Goal: Complete application form: Complete application form

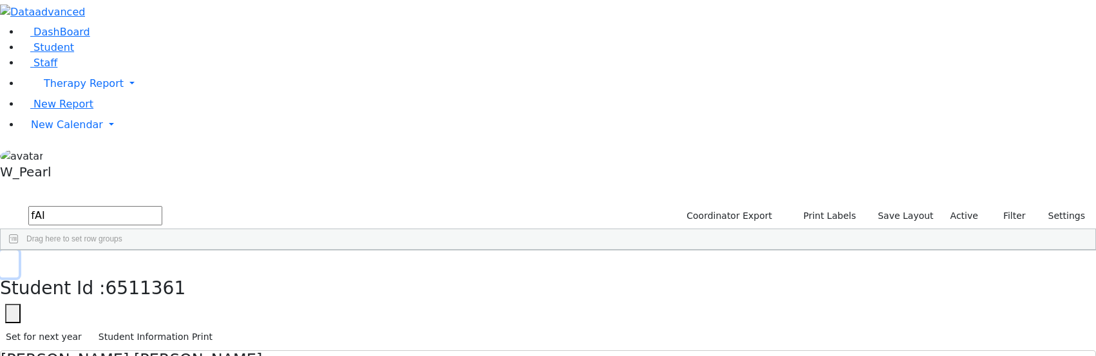
click at [13, 260] on icon "button" at bounding box center [9, 264] width 7 height 8
drag, startPoint x: 216, startPoint y: 43, endPoint x: -13, endPoint y: -82, distance: 261.3
drag, startPoint x: 241, startPoint y: 57, endPoint x: -52, endPoint y: -46, distance: 309.7
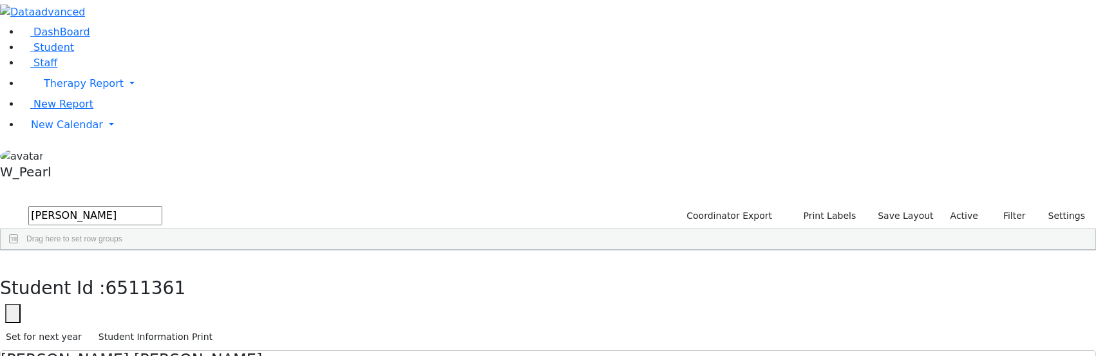
type input "Leifer"
click at [212, 271] on div "Yechiel" at bounding box center [176, 280] width 71 height 18
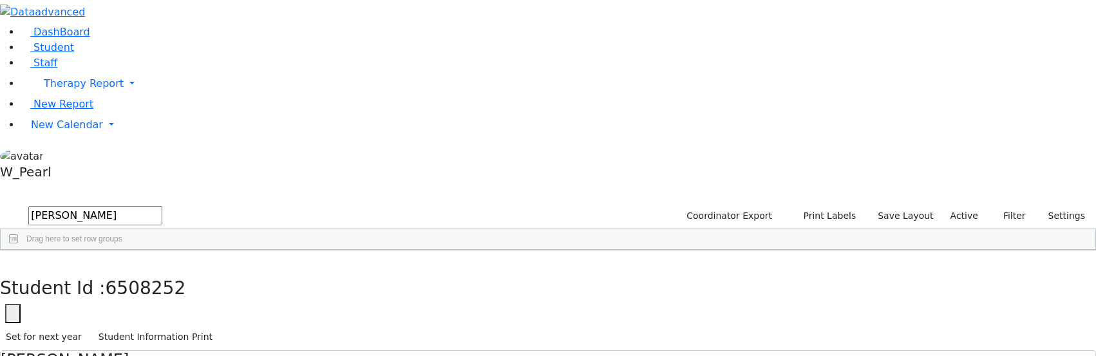
type input "2025-02-27"
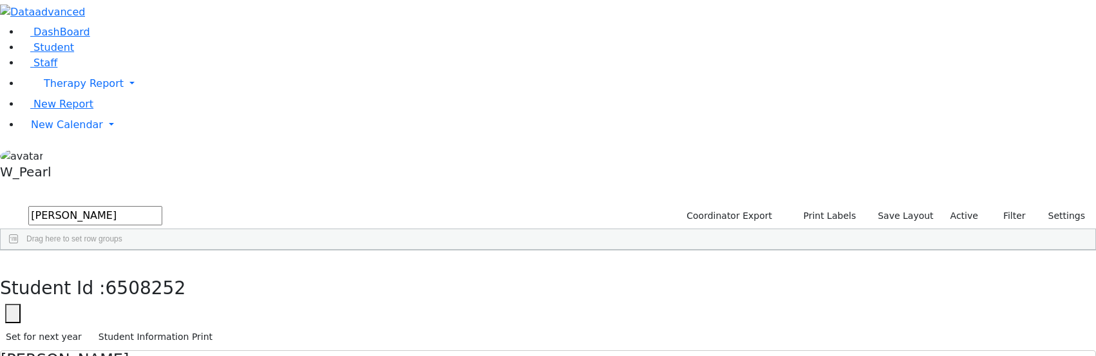
type input "2026-02-27"
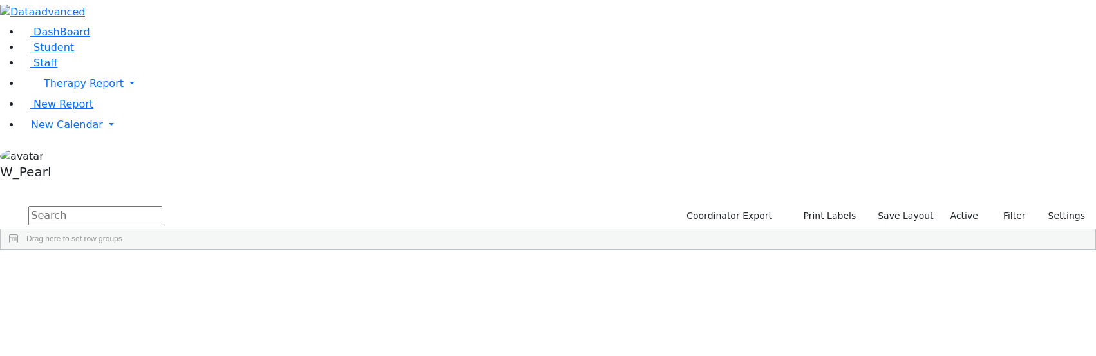
drag, startPoint x: 190, startPoint y: 45, endPoint x: 190, endPoint y: 56, distance: 10.9
click at [162, 206] on input "text" at bounding box center [95, 215] width 134 height 19
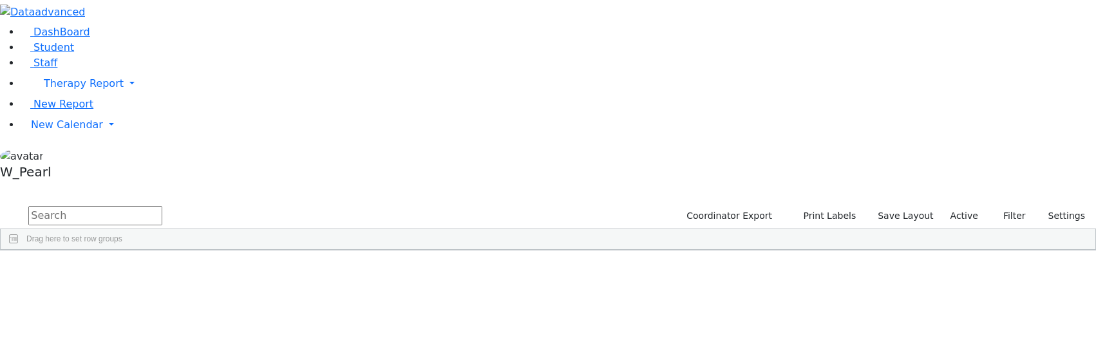
scroll to position [129, 0]
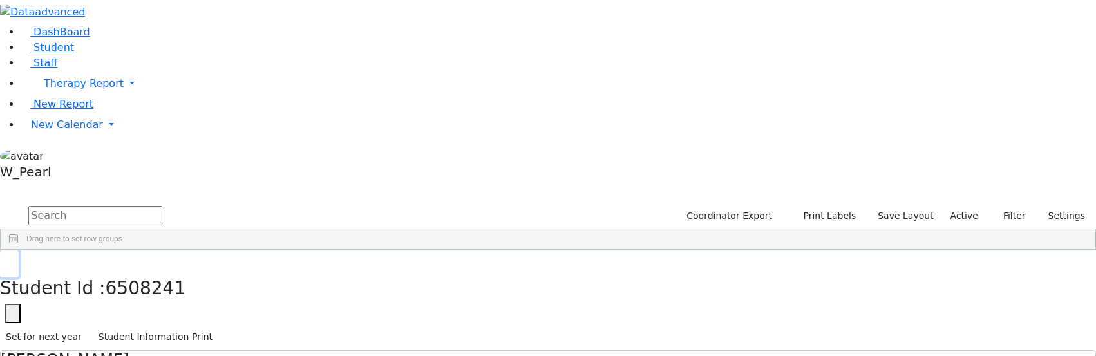
click at [13, 260] on icon "button" at bounding box center [9, 264] width 7 height 8
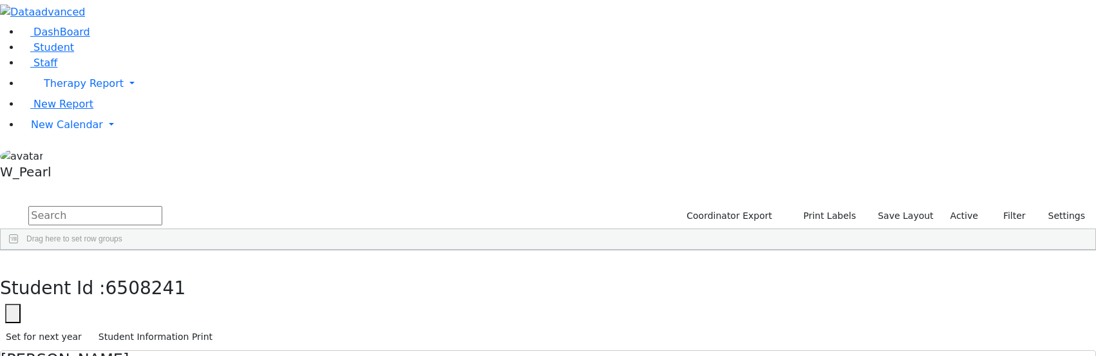
type input "2025-07-24"
type input "2026-07-24"
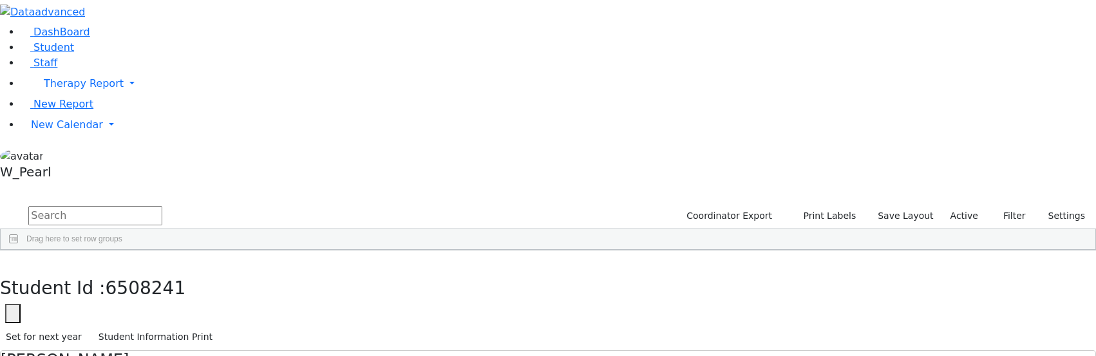
click at [19, 250] on button "button" at bounding box center [9, 263] width 19 height 27
click at [162, 206] on input "text" at bounding box center [95, 215] width 134 height 19
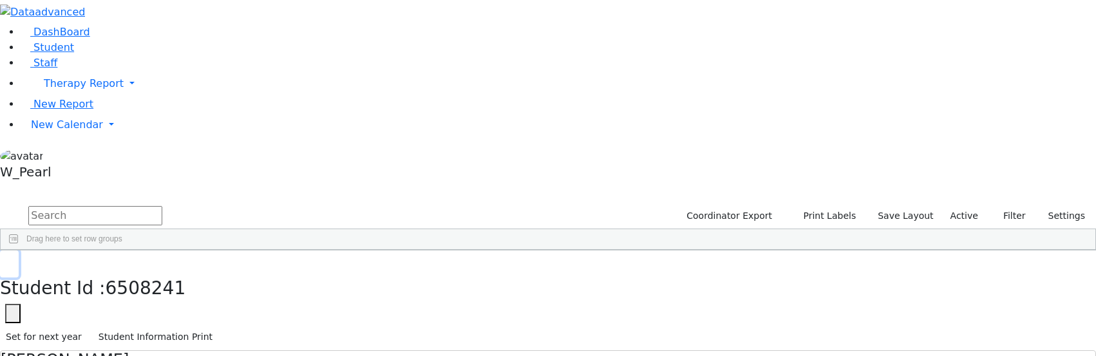
click at [19, 250] on button "button" at bounding box center [9, 263] width 19 height 27
click at [162, 206] on input "text" at bounding box center [95, 215] width 134 height 19
type input "Schwimm"
click at [285, 271] on div "09/05/2017" at bounding box center [249, 280] width 70 height 18
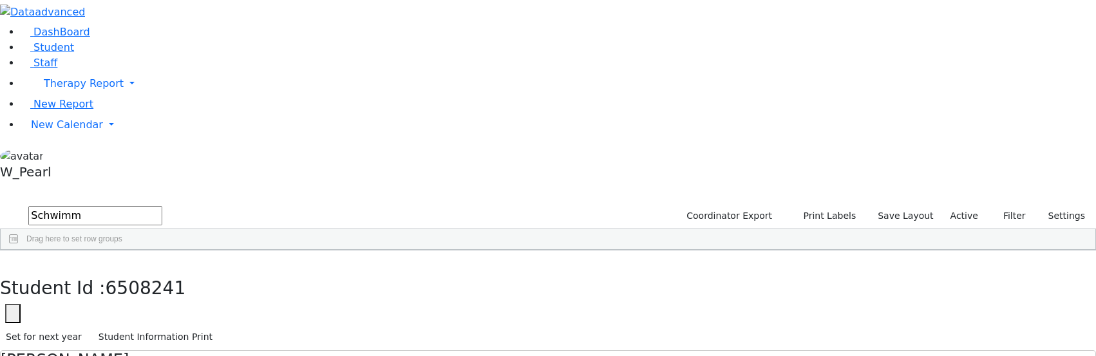
click at [285, 271] on div "09/05/2017" at bounding box center [249, 280] width 70 height 18
